Goal: Check status

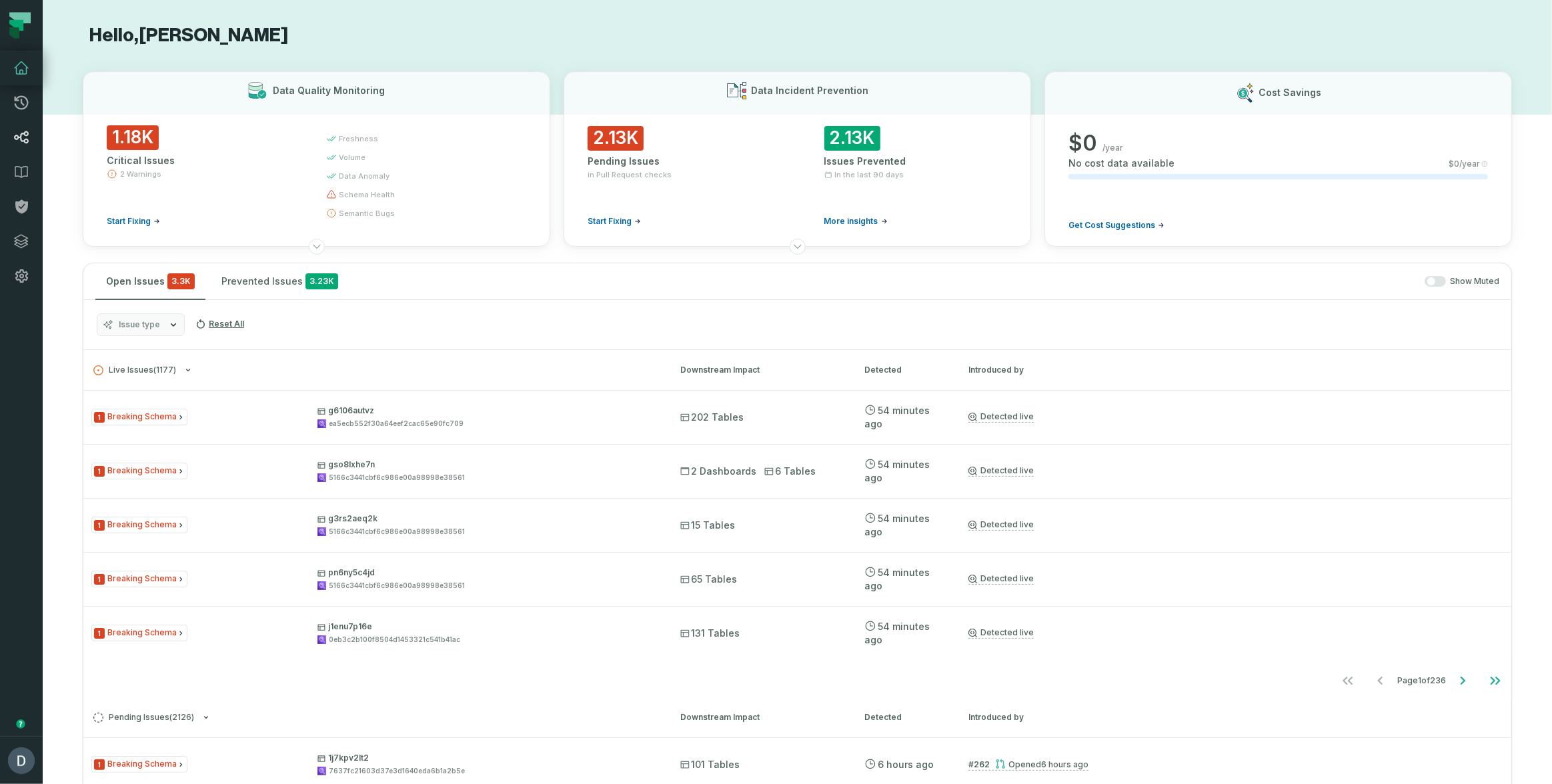
click at [25, 133] on icon at bounding box center [21, 137] width 16 height 16
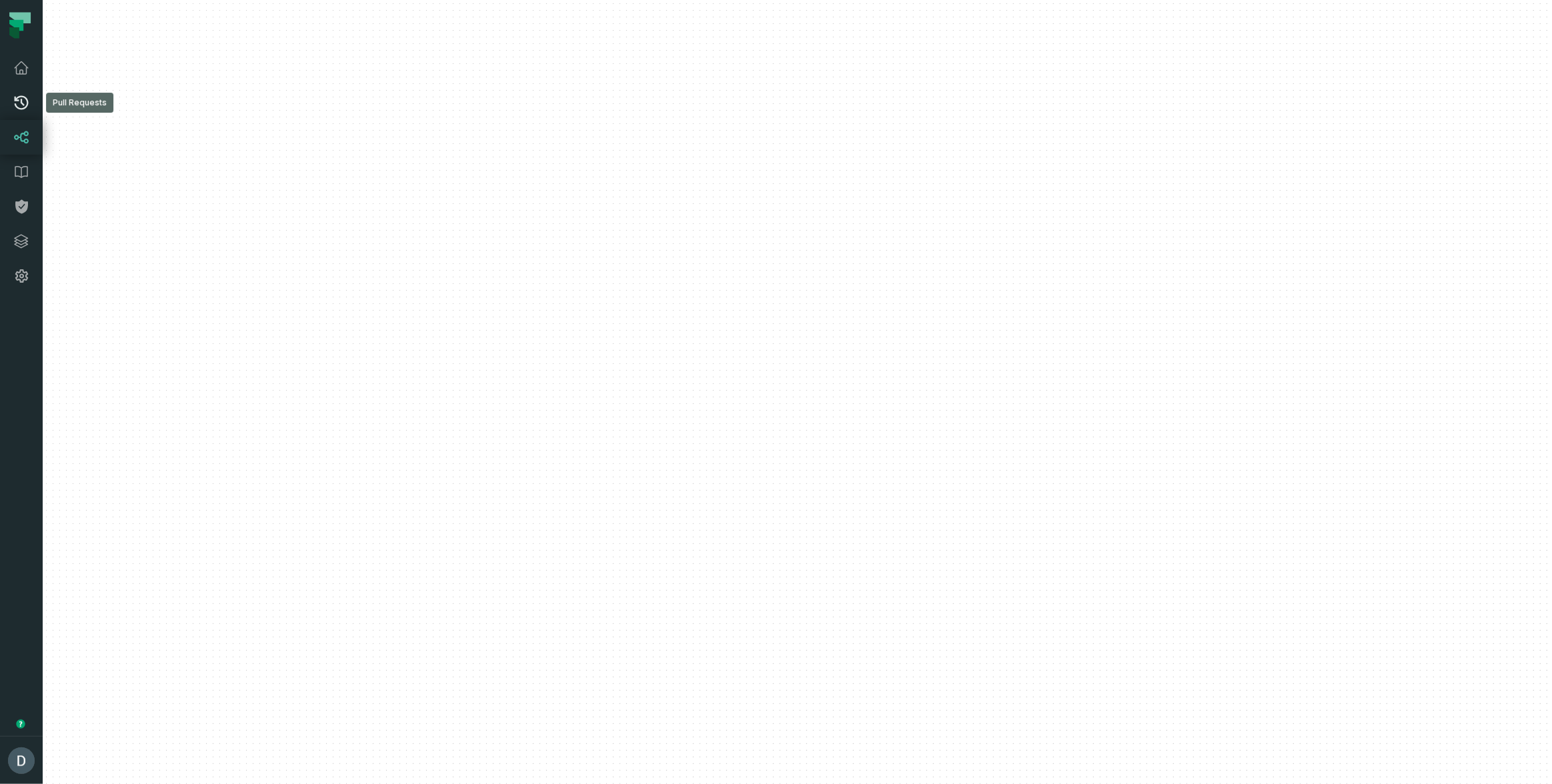
click at [12, 104] on link "Pull Requests" at bounding box center [21, 102] width 43 height 35
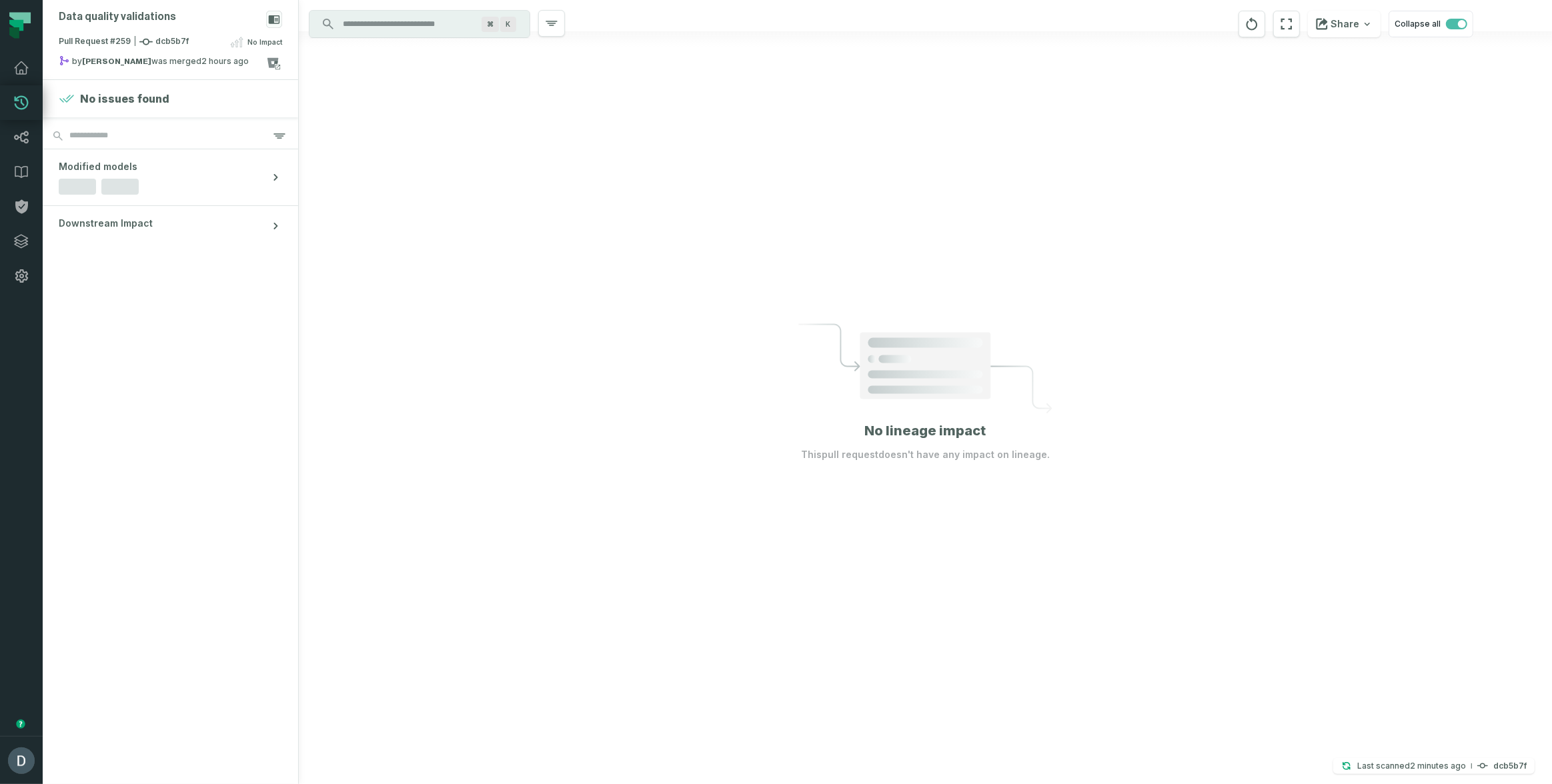
click at [422, 281] on div at bounding box center [925, 392] width 1253 height 784
click at [26, 72] on icon at bounding box center [21, 68] width 13 height 12
